Goal: Task Accomplishment & Management: Complete application form

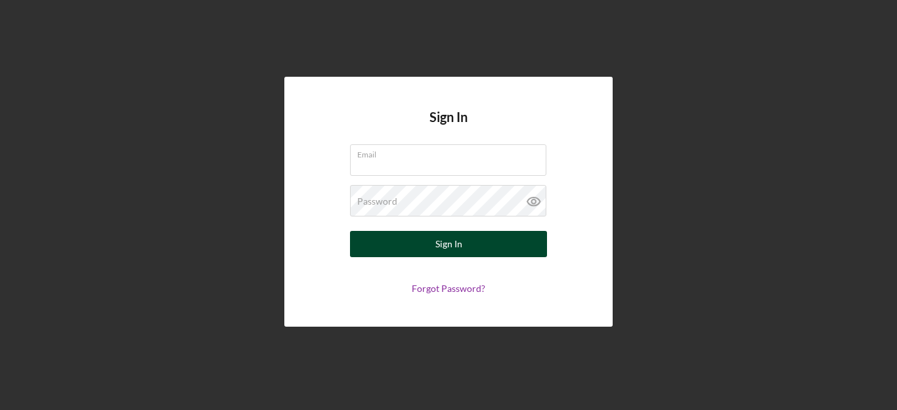
type input "[PERSON_NAME][EMAIL_ADDRESS][DOMAIN_NAME]"
click at [460, 240] on div "Sign In" at bounding box center [448, 244] width 27 height 26
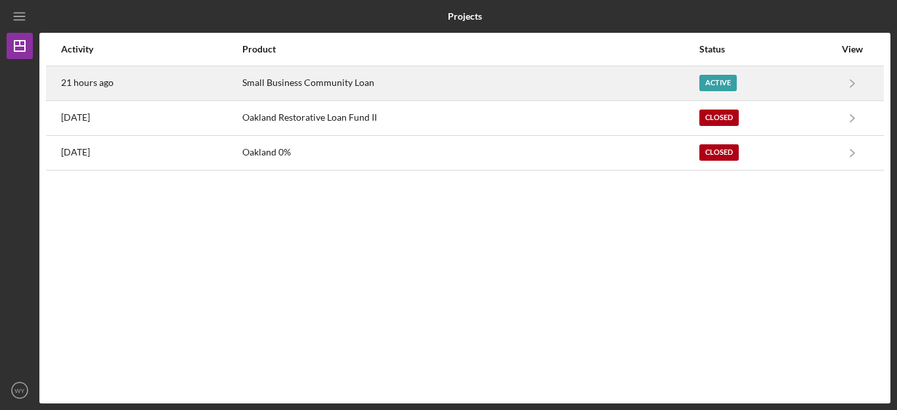
click at [625, 87] on div "Small Business Community Loan" at bounding box center [470, 83] width 456 height 33
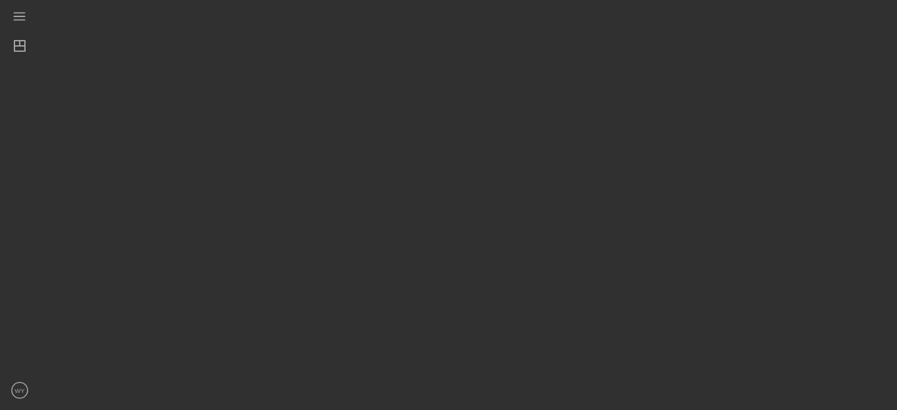
click at [625, 87] on div at bounding box center [464, 202] width 851 height 404
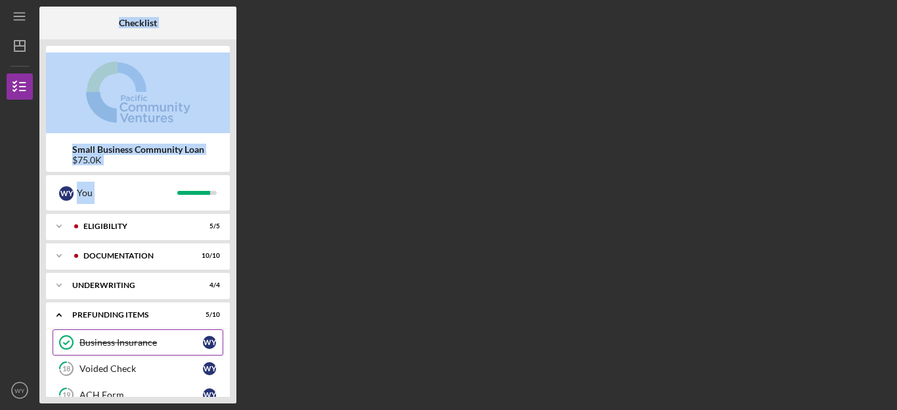
click at [120, 346] on div "Business Insurance" at bounding box center [140, 342] width 123 height 11
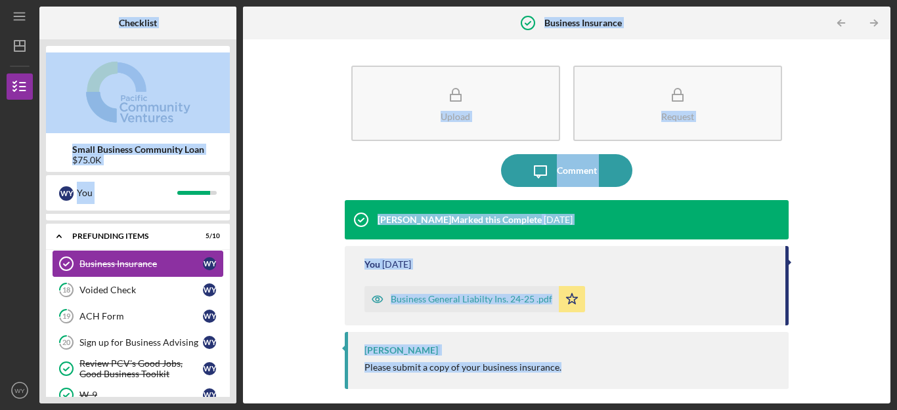
scroll to position [53, 0]
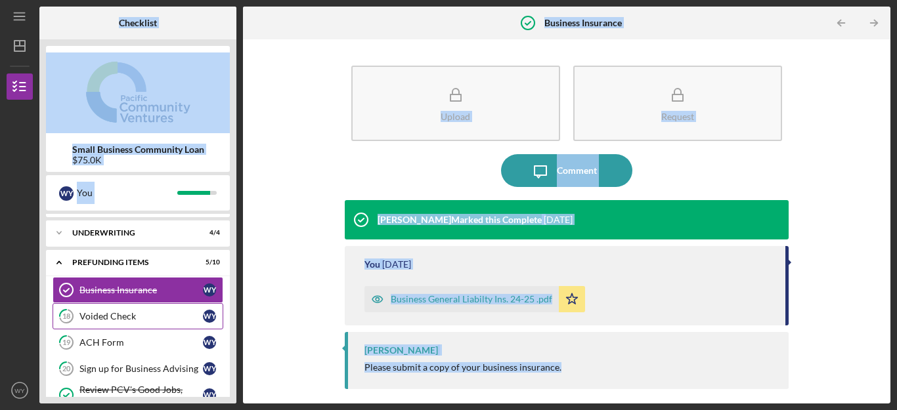
click at [118, 320] on div "Voided Check" at bounding box center [140, 316] width 123 height 11
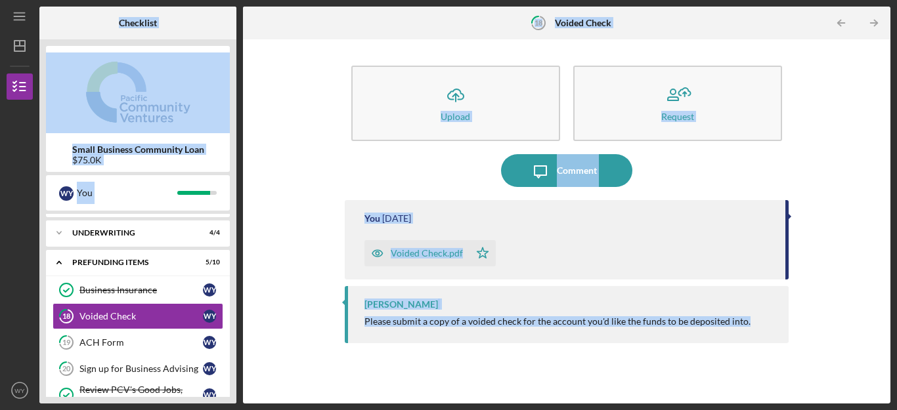
click at [276, 299] on div "Icon/Upload Upload Request Icon/Message Comment You [DATE] Voided Check.pdf Ico…" at bounding box center [566, 221] width 634 height 351
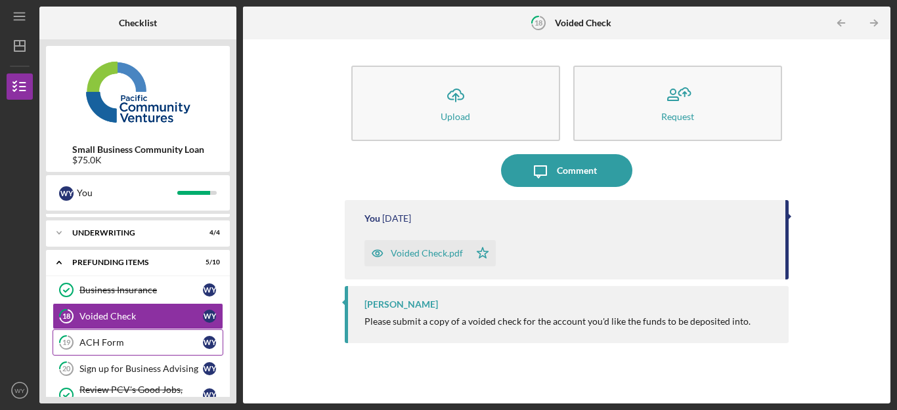
click at [147, 338] on div "ACH Form" at bounding box center [140, 342] width 123 height 11
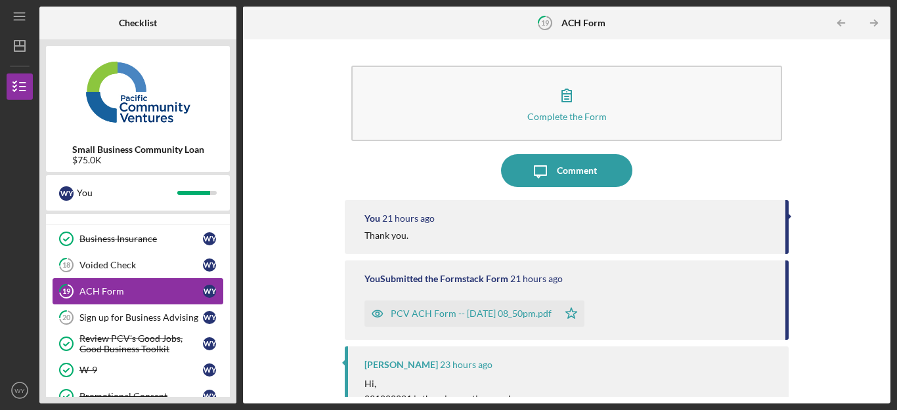
scroll to position [105, 0]
click at [303, 297] on div "Complete the Form Form Icon/Message Comment You 21 hours ago Thank you. You Sub…" at bounding box center [566, 221] width 634 height 351
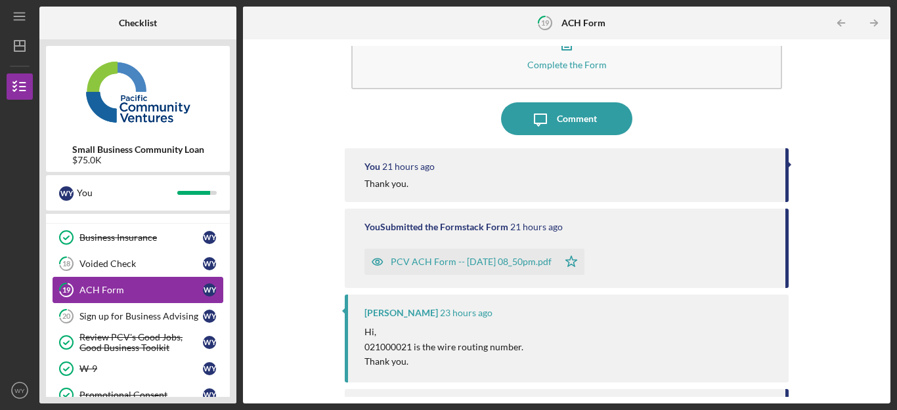
scroll to position [53, 0]
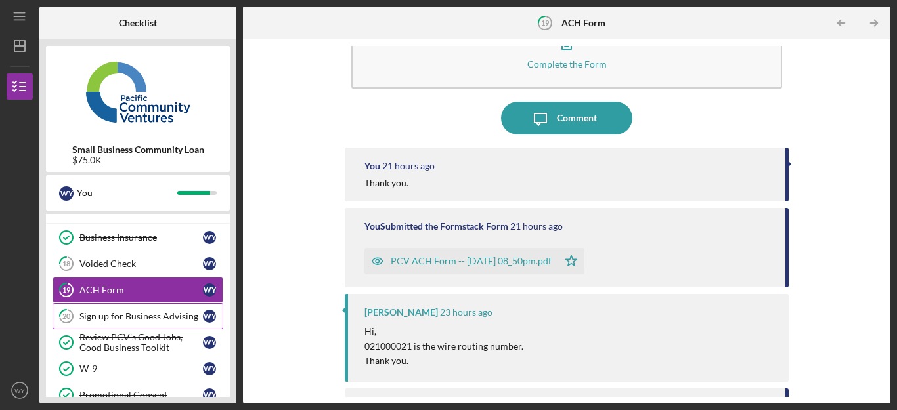
click at [129, 311] on div "Sign up for Business Advising" at bounding box center [140, 316] width 123 height 11
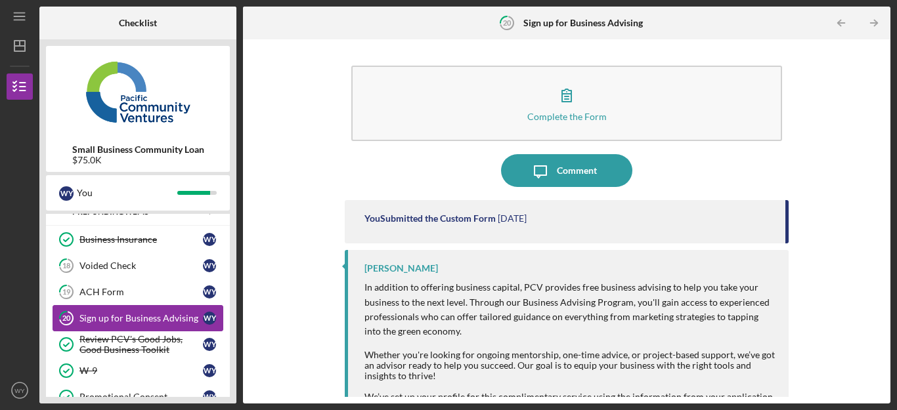
scroll to position [77, 0]
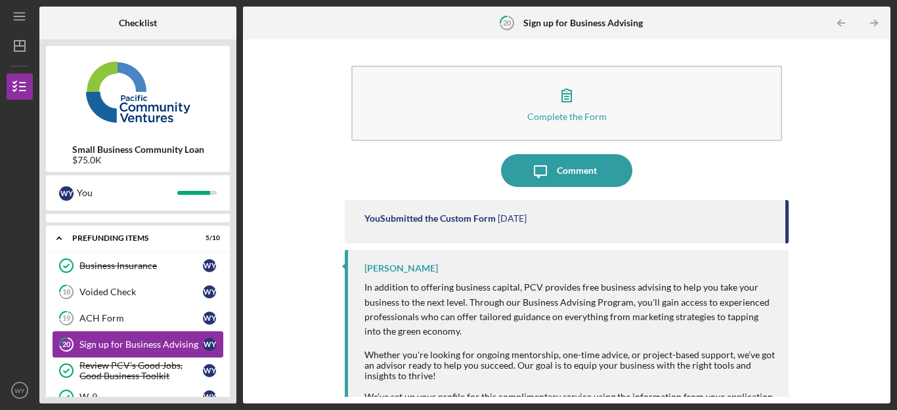
click at [129, 311] on link "19 ACH Form W Y" at bounding box center [138, 318] width 171 height 26
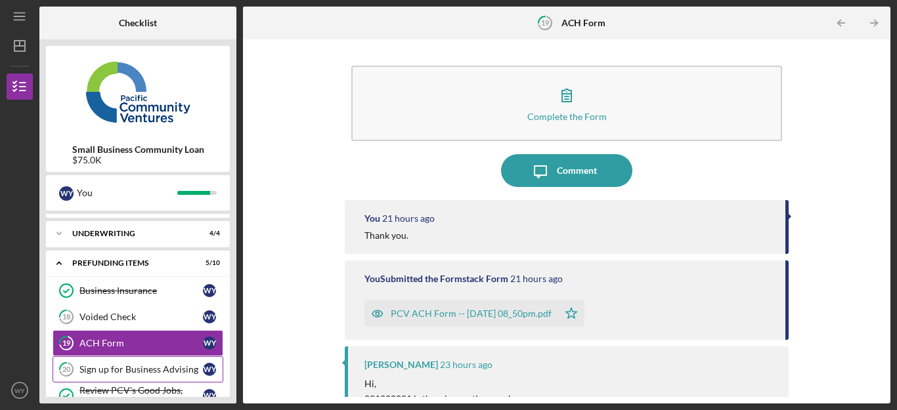
scroll to position [51, 0]
click at [129, 311] on link "18 Voided Check W Y" at bounding box center [138, 318] width 171 height 26
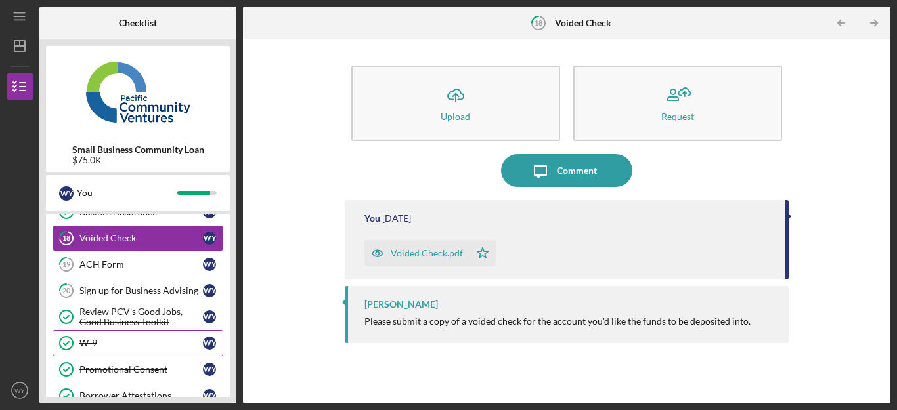
scroll to position [156, 0]
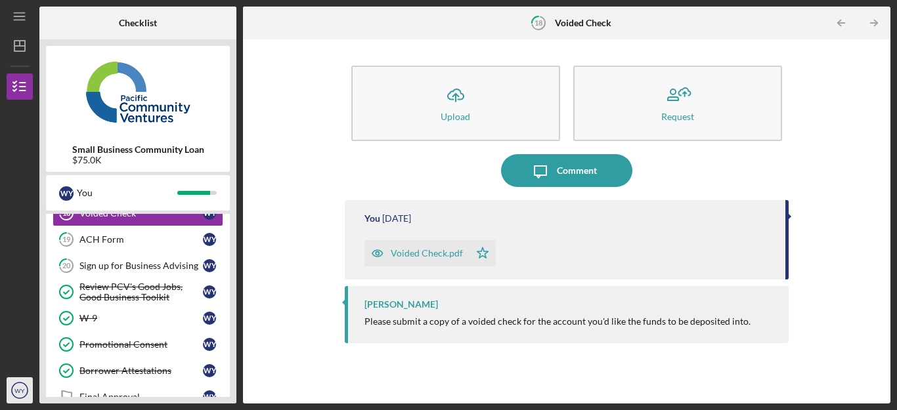
click at [13, 392] on icon "WY" at bounding box center [20, 390] width 26 height 33
click at [285, 254] on div "Icon/Upload Upload Request Icon/Message Comment You [DATE] Voided Check.pdf Ico…" at bounding box center [566, 221] width 634 height 351
click at [170, 222] on link "18 Voided Check W Y" at bounding box center [138, 213] width 171 height 26
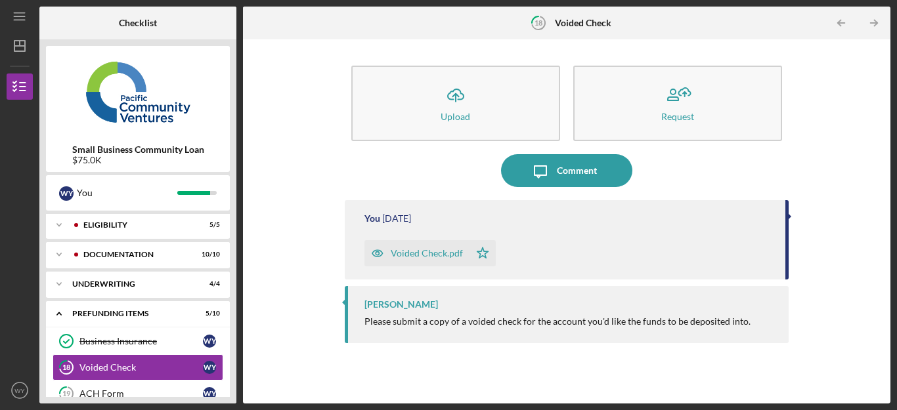
scroll to position [0, 0]
